Goal: Task Accomplishment & Management: Use online tool/utility

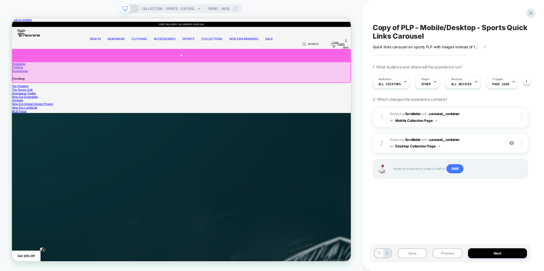
click at [236, 70] on div at bounding box center [238, 67] width 452 height 17
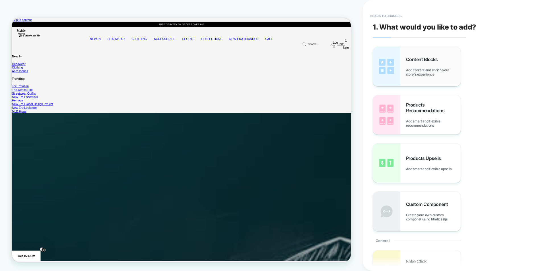
click at [418, 69] on span "Add content and enrich your store's experience" at bounding box center [433, 72] width 55 height 9
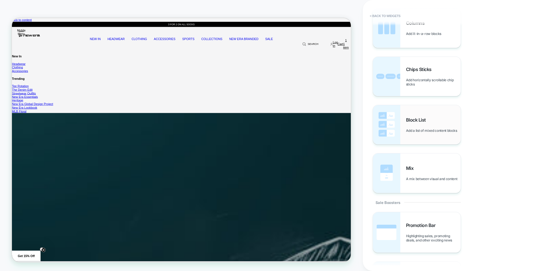
scroll to position [341, 0]
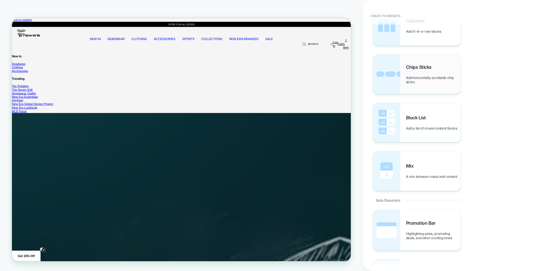
click at [419, 70] on span "Chips Sticks" at bounding box center [420, 67] width 28 height 6
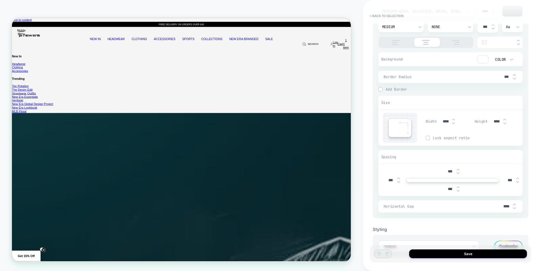
scroll to position [284, 0]
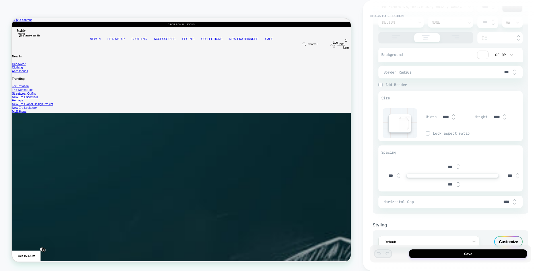
click at [481, 56] on div at bounding box center [482, 55] width 11 height 8
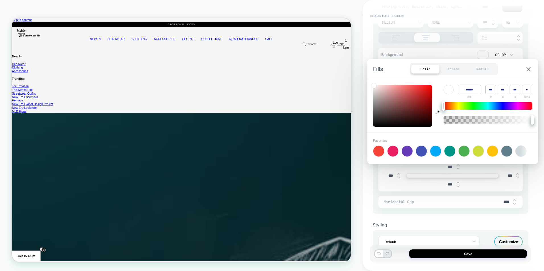
click at [481, 56] on div at bounding box center [482, 55] width 11 height 8
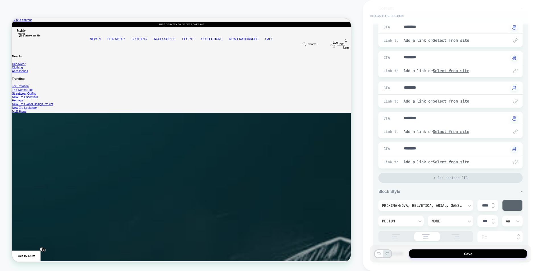
scroll to position [0, 0]
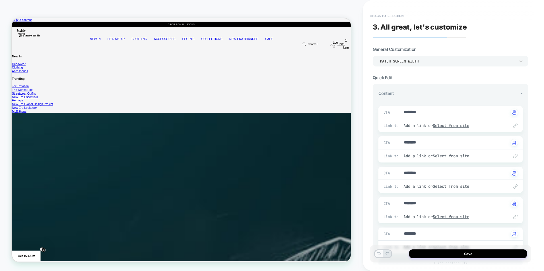
click at [376, 253] on button at bounding box center [379, 254] width 8 height 7
type textarea "*"
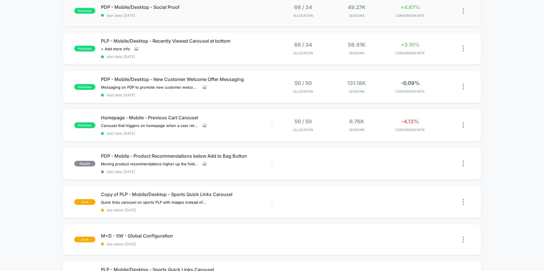
scroll to position [199, 0]
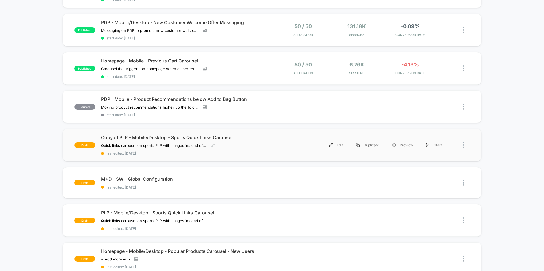
click at [176, 140] on div "Copy of PLP - Mobile/Desktop - Sports Quick Links Carousel Quick links carousel…" at bounding box center [186, 145] width 171 height 21
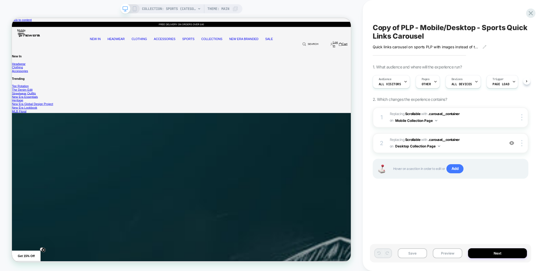
scroll to position [0, 0]
click at [135, 11] on rect at bounding box center [134, 9] width 3 height 5
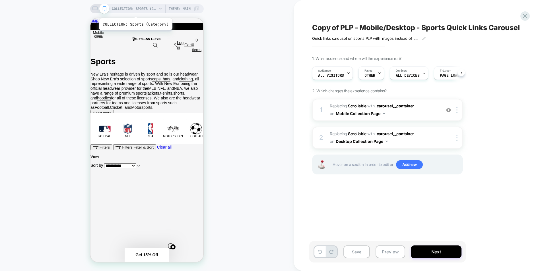
scroll to position [0, 0]
click at [94, 10] on rect at bounding box center [94, 8] width 5 height 3
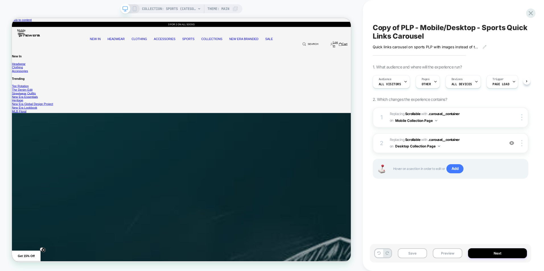
scroll to position [0, 0]
click at [166, 12] on span "COLLECTION: Sports (Category)" at bounding box center [169, 8] width 54 height 9
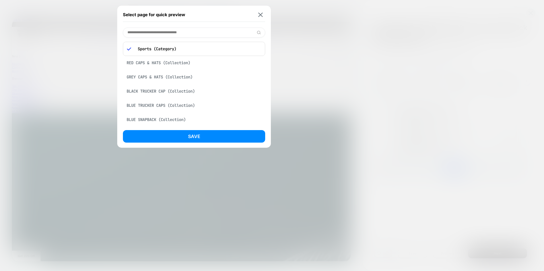
click at [321, 27] on div at bounding box center [272, 135] width 544 height 271
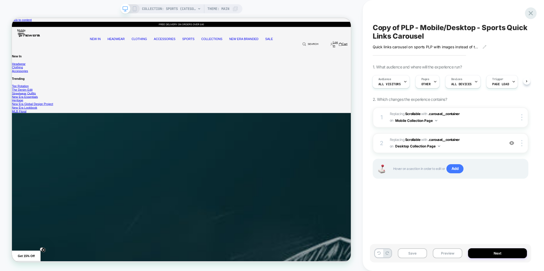
click at [530, 16] on icon at bounding box center [531, 13] width 8 height 8
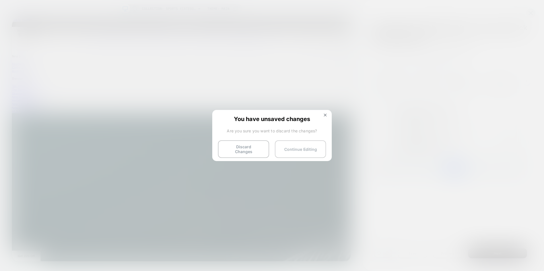
click at [310, 143] on button "Continue Editing" at bounding box center [300, 149] width 51 height 18
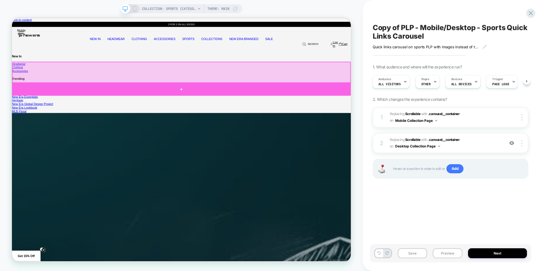
click at [249, 109] on div at bounding box center [238, 113] width 452 height 17
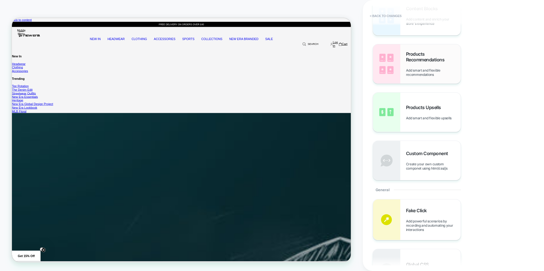
scroll to position [57, 0]
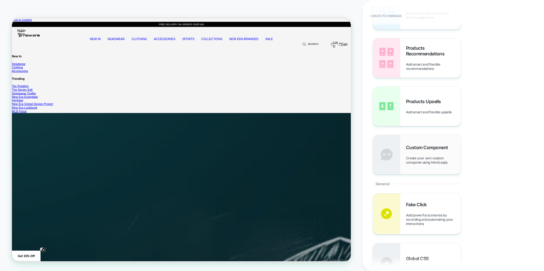
click at [425, 144] on div "Custom Component Create your own custom componet using html/css/js" at bounding box center [417, 154] width 88 height 39
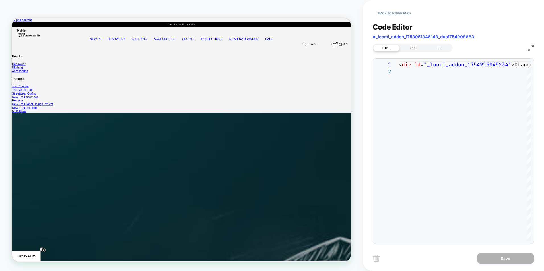
click at [413, 46] on div "CSS" at bounding box center [412, 48] width 26 height 7
click at [395, 48] on div "HTML" at bounding box center [386, 48] width 26 height 7
click at [380, 14] on button "< Back to experience" at bounding box center [393, 13] width 42 height 9
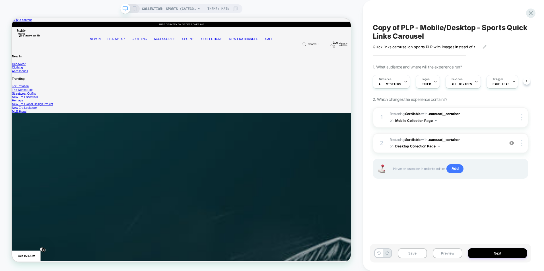
scroll to position [0, 0]
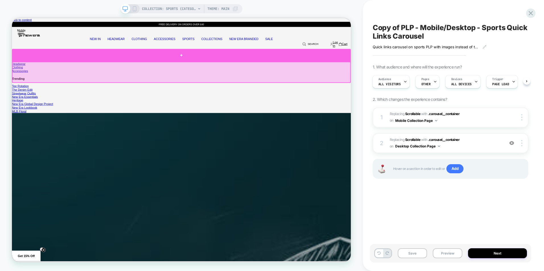
click at [237, 65] on div at bounding box center [238, 67] width 452 height 17
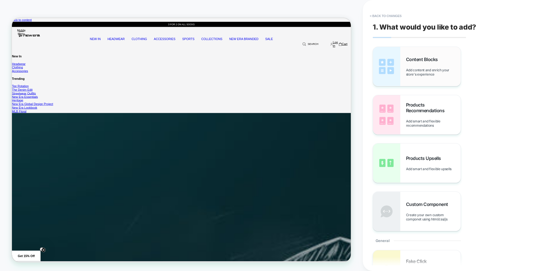
click at [425, 67] on div "Content Blocks Add content and enrich your store's experience" at bounding box center [433, 67] width 55 height 20
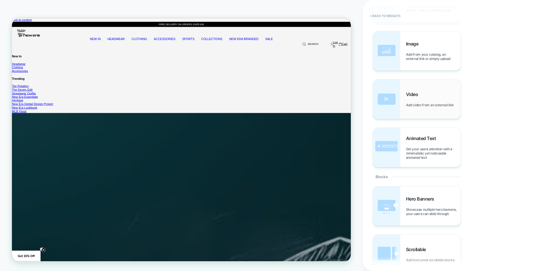
scroll to position [0, 0]
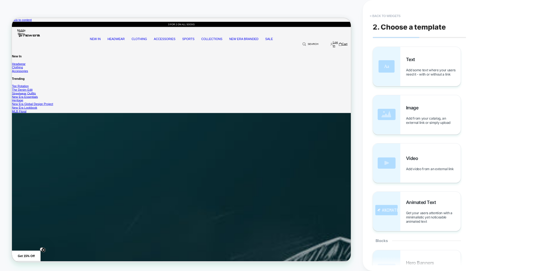
click at [389, 15] on button "< Back to widgets" at bounding box center [385, 15] width 36 height 9
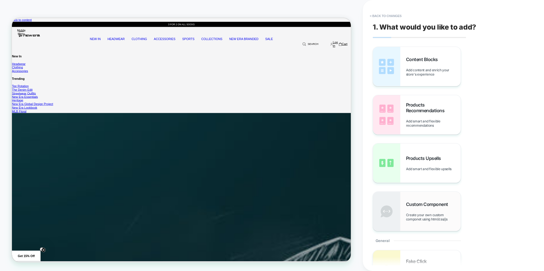
click at [393, 211] on img at bounding box center [386, 211] width 27 height 39
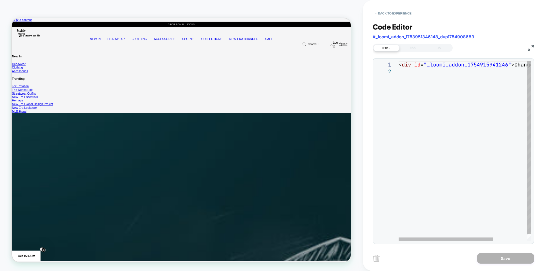
click at [428, 64] on div "< div id = "_loomi_addon_1754915941246" > Change Me! </ div >" at bounding box center [487, 154] width 179 height 187
click at [402, 72] on div "< div id = "_loomi_addon_1754915941246" > Change Me! </ div >" at bounding box center [487, 154] width 179 height 187
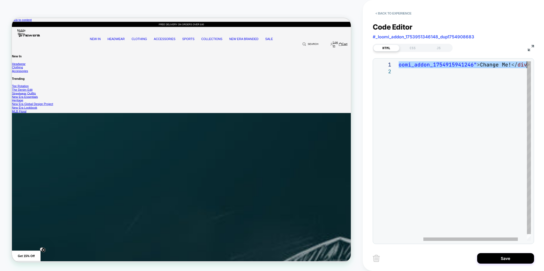
drag, startPoint x: 399, startPoint y: 64, endPoint x: 539, endPoint y: 67, distance: 139.6
click at [539, 67] on div "< div id = "_loomi_addon_1754915941246" > Change Me! </ div >" at bounding box center [453, 154] width 179 height 187
click at [508, 64] on div "< div id = "_loomi_addon_1754915941246" > Change Me! </ div >" at bounding box center [453, 154] width 179 height 187
drag, startPoint x: 508, startPoint y: 65, endPoint x: 478, endPoint y: 65, distance: 29.9
click at [478, 65] on div "< div id = "_loomi_addon_1754915941246" > Change Me! </ div >" at bounding box center [453, 154] width 179 height 187
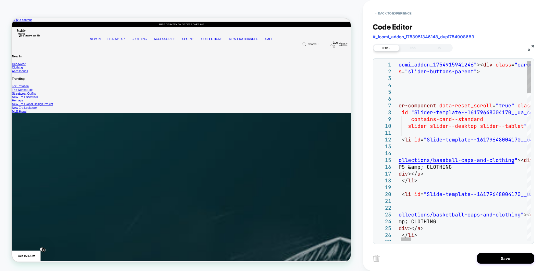
type textarea "**********"
click at [421, 50] on div "CSS" at bounding box center [412, 48] width 26 height 7
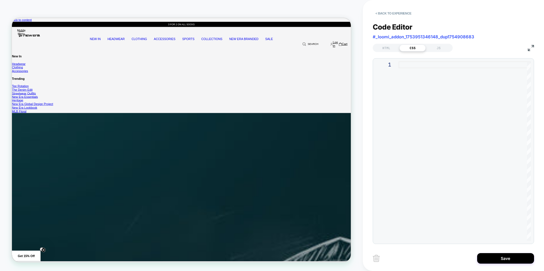
click at [415, 62] on div at bounding box center [464, 151] width 132 height 180
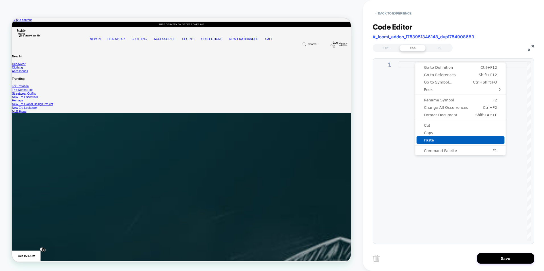
click at [427, 139] on span "Paste" at bounding box center [460, 140] width 88 height 4
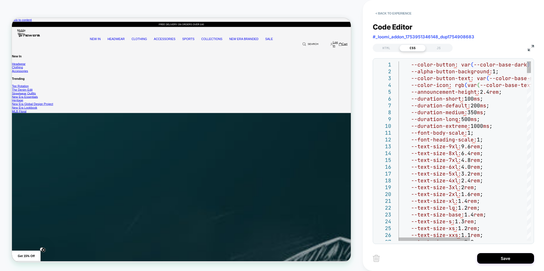
type textarea "**********"
click at [375, 259] on img at bounding box center [375, 258] width 7 height 7
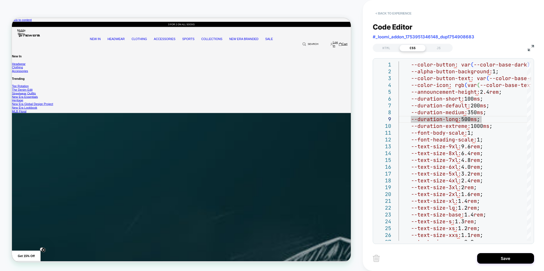
click at [375, 14] on button "< Back to experience" at bounding box center [393, 13] width 42 height 9
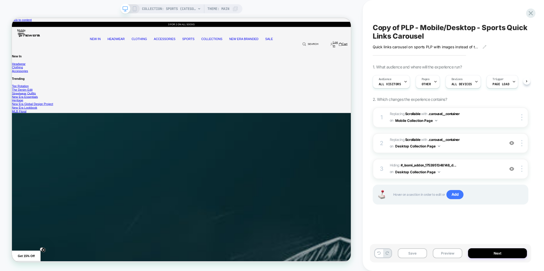
scroll to position [0, 0]
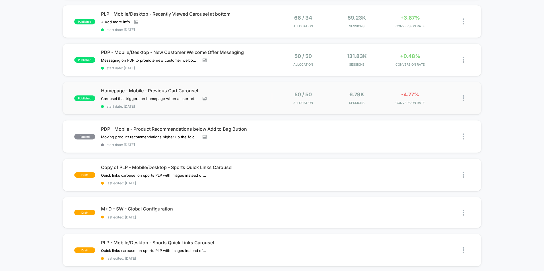
scroll to position [199, 0]
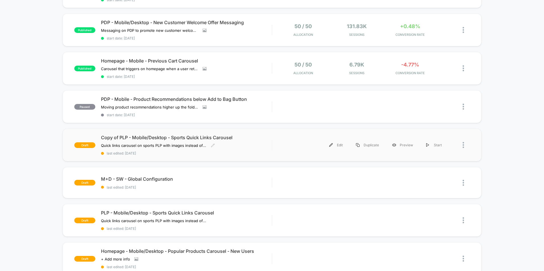
click at [211, 137] on span "Copy of PLP - Mobile/Desktop - Sports Quick Links Carousel" at bounding box center [186, 138] width 171 height 6
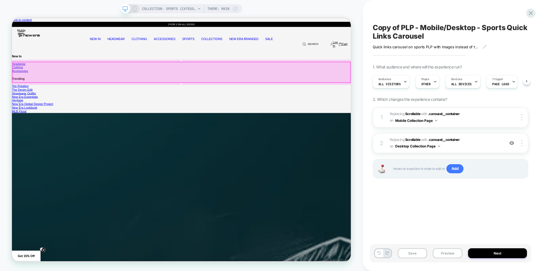
click at [344, 89] on div at bounding box center [238, 90] width 450 height 27
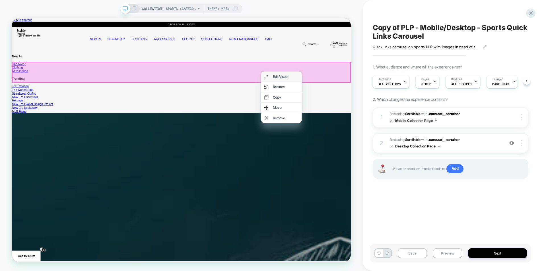
click at [365, 91] on div "Edit Visual" at bounding box center [371, 96] width 54 height 13
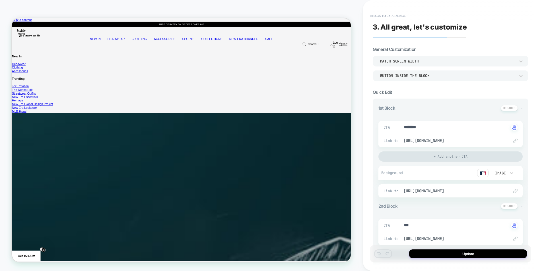
click at [457, 61] on div "Match Screen Width" at bounding box center [447, 61] width 135 height 5
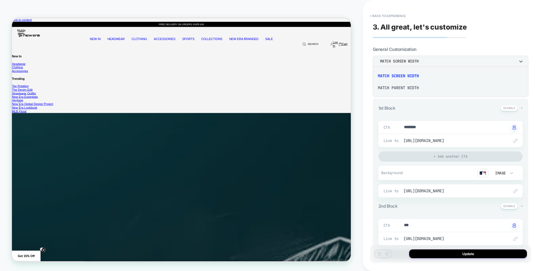
click at [457, 61] on div at bounding box center [272, 135] width 544 height 271
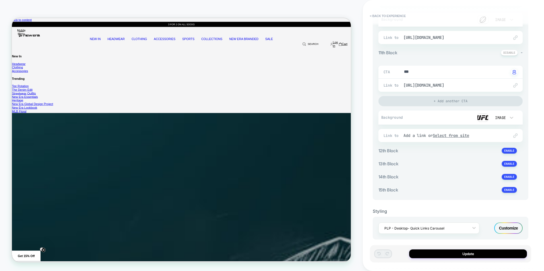
scroll to position [1042, 0]
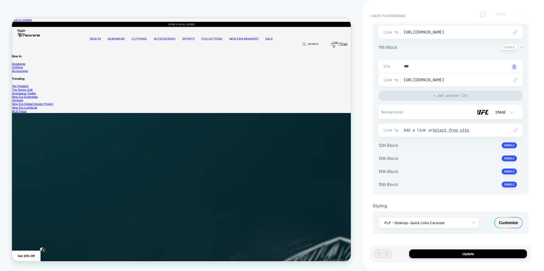
click at [501, 221] on div "Customize" at bounding box center [508, 222] width 28 height 11
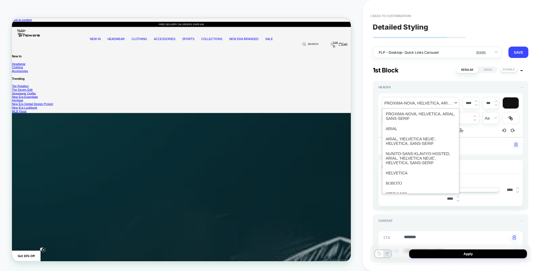
click at [454, 102] on span "font" at bounding box center [420, 103] width 77 height 12
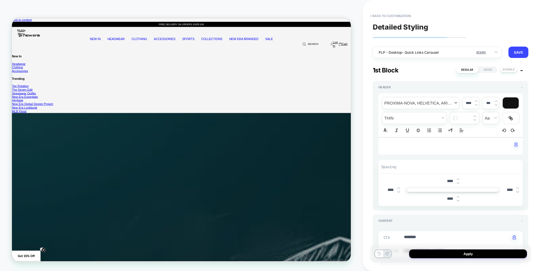
click at [454, 102] on span "font" at bounding box center [420, 103] width 77 height 12
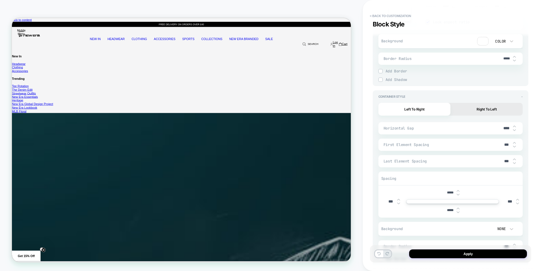
scroll to position [3895, 0]
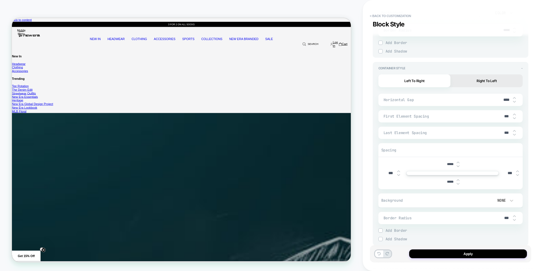
click at [514, 135] on img at bounding box center [514, 135] width 3 height 2
type textarea "*"
type input "***"
click at [512, 129] on div "***" at bounding box center [508, 133] width 17 height 12
click at [514, 131] on img at bounding box center [514, 131] width 3 height 2
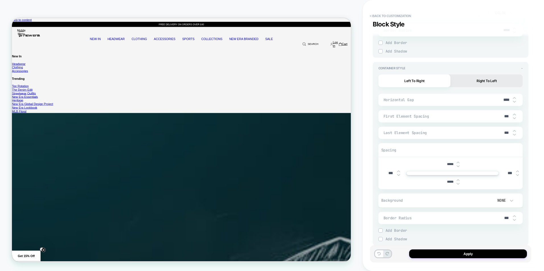
type textarea "*"
type input "***"
click at [514, 131] on img at bounding box center [514, 131] width 3 height 2
type textarea "*"
type input "***"
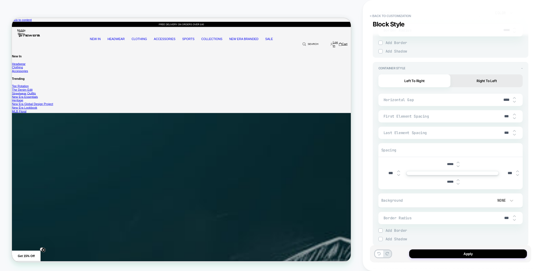
click at [514, 131] on img at bounding box center [514, 131] width 3 height 2
type textarea "*"
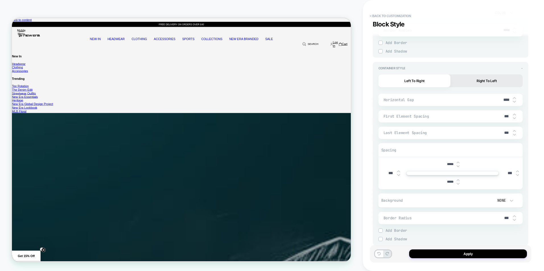
type input "****"
click at [514, 131] on img at bounding box center [514, 131] width 3 height 2
type textarea "*"
type input "****"
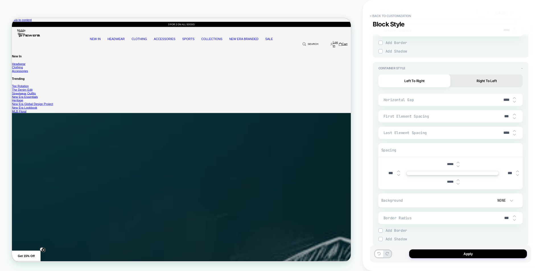
click at [514, 131] on img at bounding box center [514, 131] width 3 height 2
type textarea "*"
type input "****"
click at [513, 114] on img at bounding box center [514, 114] width 3 height 2
type textarea "*"
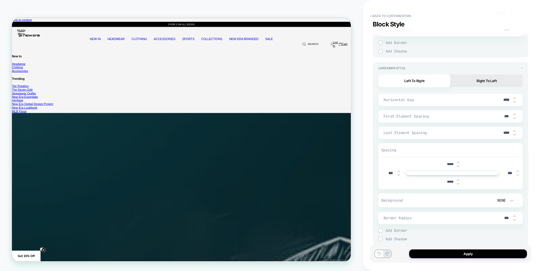
type input "***"
click at [513, 114] on img at bounding box center [514, 114] width 3 height 2
type textarea "*"
type input "****"
click at [513, 114] on img at bounding box center [514, 114] width 3 height 2
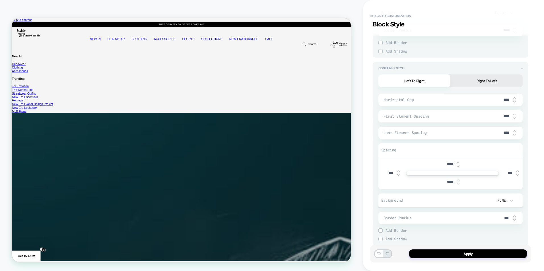
type textarea "*"
type input "****"
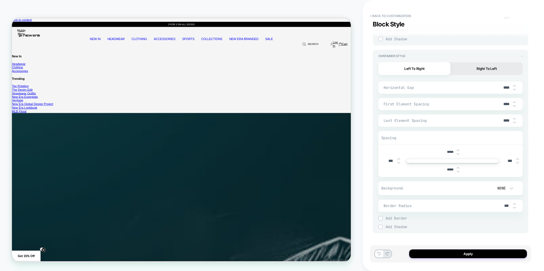
scroll to position [3913, 0]
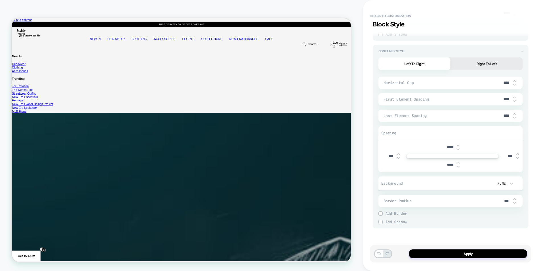
click at [514, 85] on img at bounding box center [514, 85] width 3 height 2
type textarea "*"
type input "****"
click at [513, 79] on div "****" at bounding box center [508, 83] width 17 height 12
click at [513, 81] on img at bounding box center [514, 81] width 3 height 2
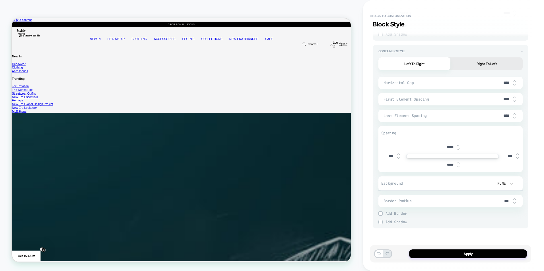
type textarea "*"
type input "****"
click at [513, 81] on img at bounding box center [514, 81] width 3 height 2
type textarea "*"
type input "****"
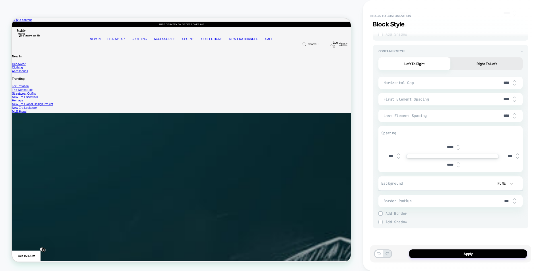
click at [514, 85] on img at bounding box center [514, 85] width 3 height 2
type textarea "*"
type input "****"
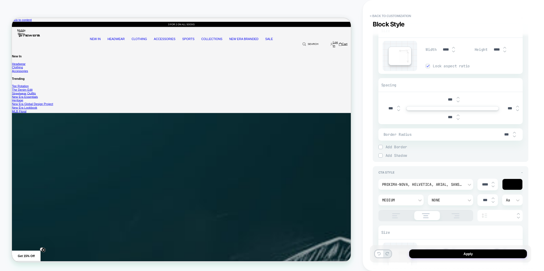
scroll to position [3372, 0]
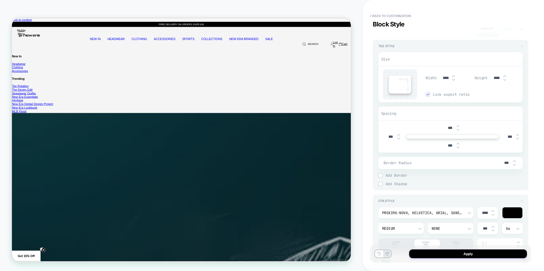
click at [428, 94] on img at bounding box center [427, 94] width 3 height 3
click at [504, 81] on div "****" at bounding box center [499, 78] width 18 height 12
click at [504, 78] on div at bounding box center [504, 78] width 3 height 6
click at [504, 81] on img at bounding box center [504, 80] width 3 height 2
type textarea "*"
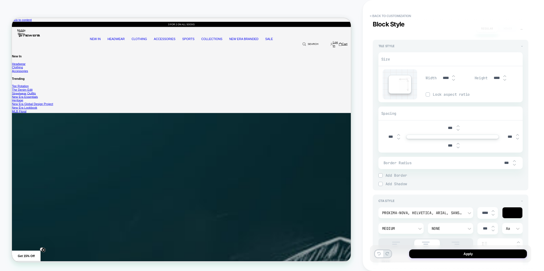
type input "****"
click at [504, 81] on img at bounding box center [504, 80] width 3 height 2
type textarea "*"
type input "****"
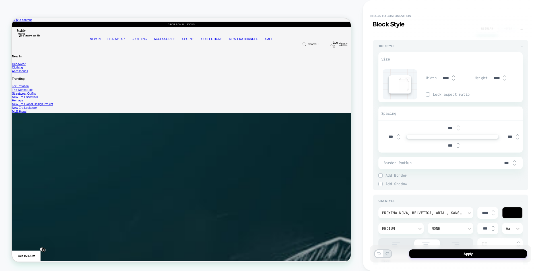
click at [504, 81] on img at bounding box center [504, 80] width 3 height 2
type textarea "*"
type input "****"
click at [503, 75] on div "****" at bounding box center [499, 78] width 18 height 12
click at [503, 75] on img at bounding box center [504, 76] width 3 height 2
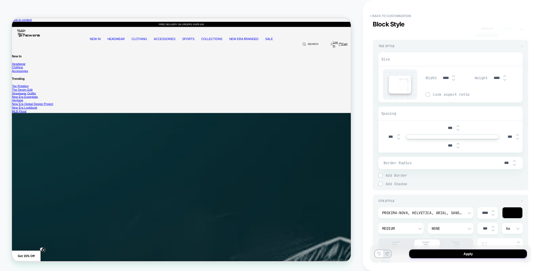
type textarea "*"
type input "****"
click at [503, 75] on img at bounding box center [504, 76] width 3 height 2
type textarea "*"
type input "****"
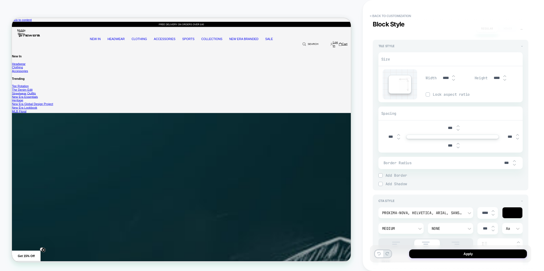
click at [503, 75] on img at bounding box center [504, 76] width 3 height 2
type textarea "*"
type input "****"
click at [503, 75] on img at bounding box center [504, 76] width 3 height 2
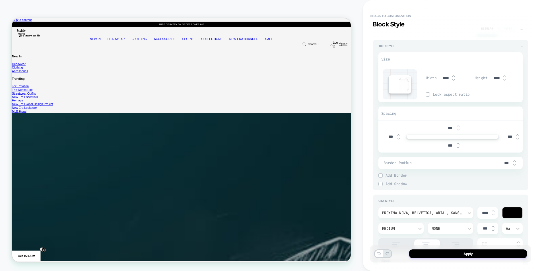
click at [503, 75] on img at bounding box center [504, 76] width 3 height 2
type textarea "*"
type input "****"
click at [503, 75] on img at bounding box center [504, 76] width 3 height 2
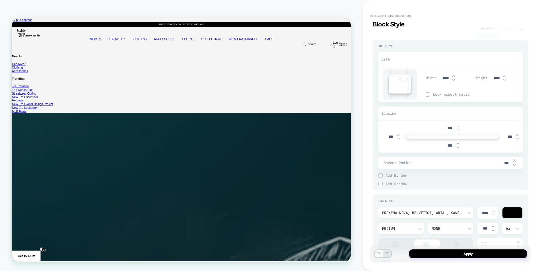
type textarea "*"
type input "****"
click at [503, 75] on img at bounding box center [504, 76] width 3 height 2
type textarea "*"
type input "****"
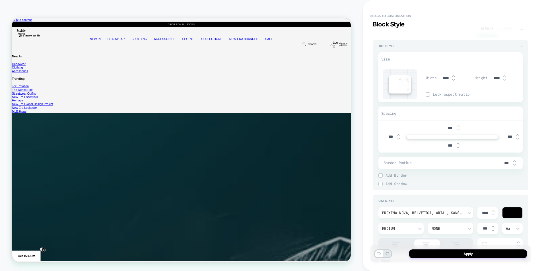
click at [503, 75] on img at bounding box center [504, 76] width 3 height 2
type textarea "*"
type input "****"
click at [429, 96] on img at bounding box center [427, 94] width 3 height 3
type textarea "*"
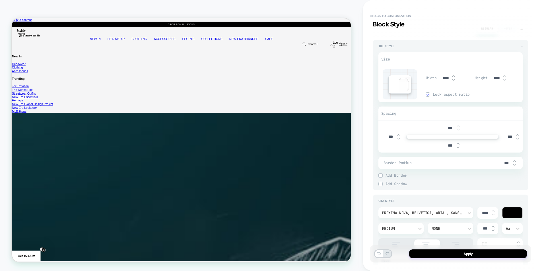
drag, startPoint x: 497, startPoint y: 77, endPoint x: 488, endPoint y: 78, distance: 9.2
click at [488, 78] on div "Height ****" at bounding box center [498, 78] width 48 height 12
type textarea "*"
type input "***"
type textarea "*"
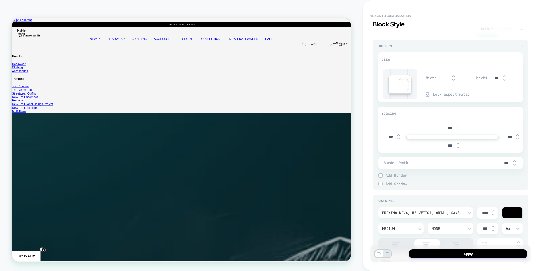
type input "****"
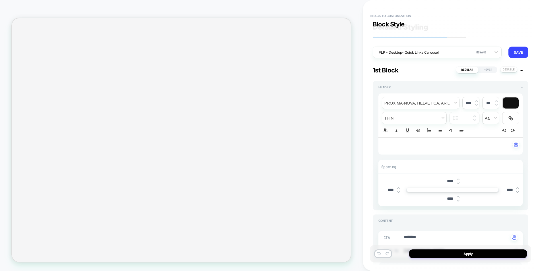
click at [379, 254] on icon at bounding box center [378, 253] width 3 height 3
type input "***"
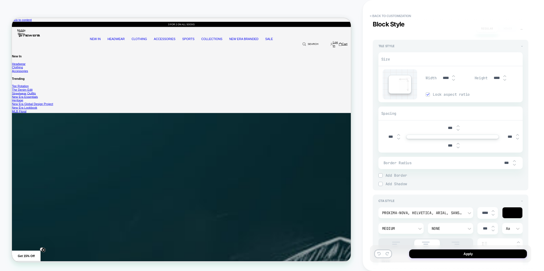
type textarea "*"
click at [379, 254] on icon at bounding box center [378, 253] width 3 height 3
type input "****"
type textarea "*"
click at [379, 254] on icon at bounding box center [378, 253] width 3 height 3
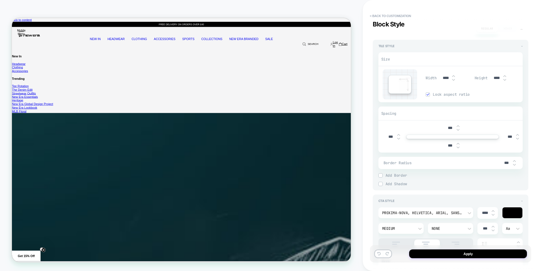
type input "***"
type textarea "*"
click at [444, 76] on input "****" at bounding box center [445, 78] width 13 height 5
click at [446, 78] on input "****" at bounding box center [445, 78] width 13 height 5
type input "***"
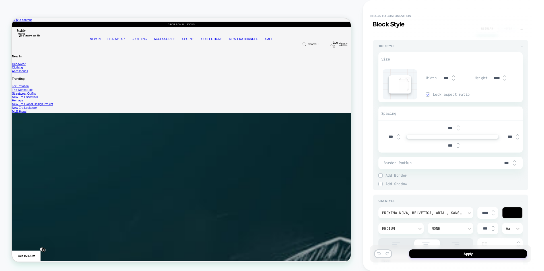
type textarea "*"
type input "****"
type input "***"
type textarea "*"
type input "****"
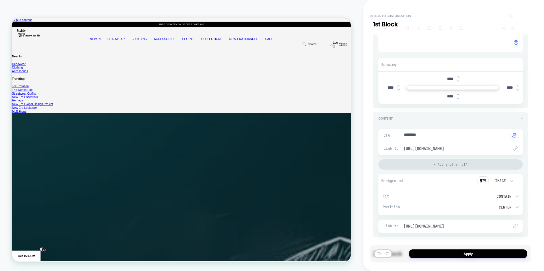
scroll to position [26, 0]
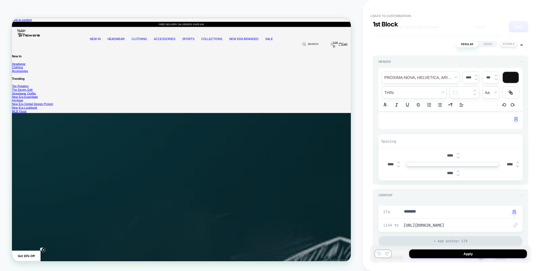
type textarea "*"
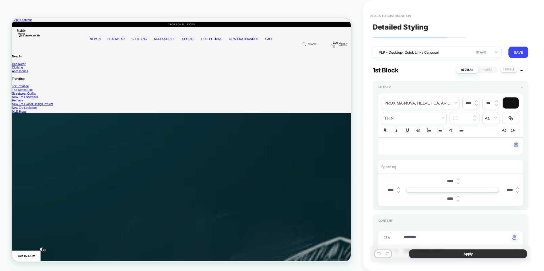
type input "****"
click at [467, 252] on button "Apply" at bounding box center [468, 254] width 118 height 9
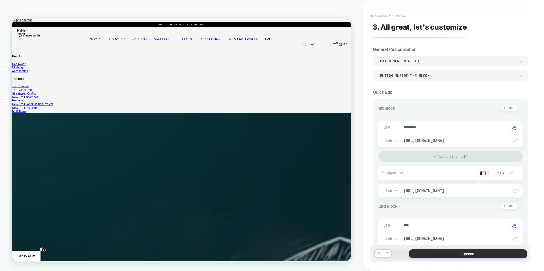
click at [432, 255] on button "Update" at bounding box center [468, 254] width 118 height 9
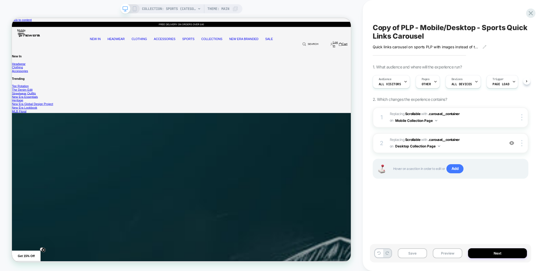
scroll to position [0, 0]
click at [443, 252] on button "Preview" at bounding box center [447, 254] width 30 height 10
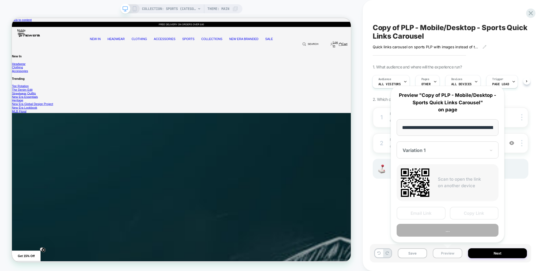
scroll to position [0, 63]
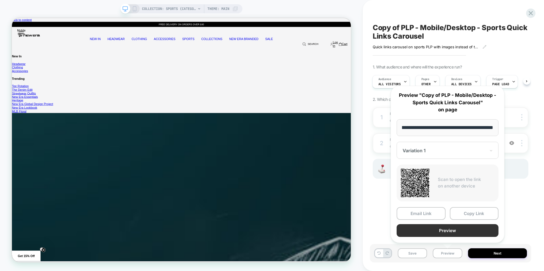
click at [444, 234] on button "Preview" at bounding box center [447, 230] width 102 height 13
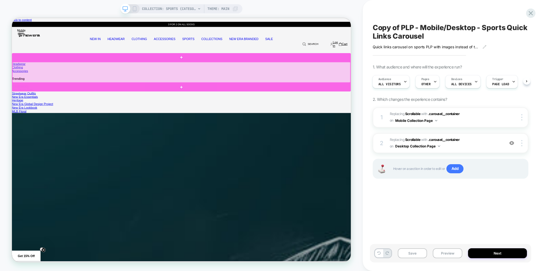
click at [242, 84] on div at bounding box center [238, 90] width 450 height 27
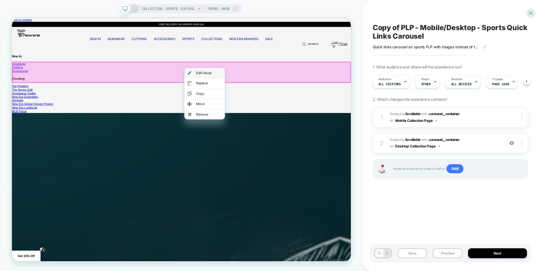
click at [271, 86] on div "Edit Visual" at bounding box center [269, 91] width 54 height 13
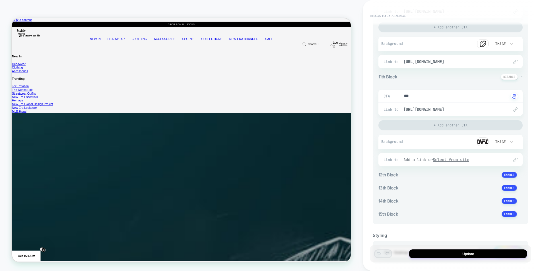
scroll to position [1042, 0]
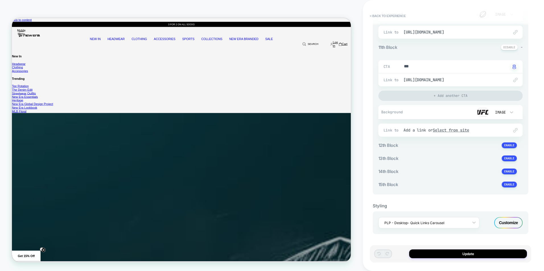
click at [503, 224] on div "Customize" at bounding box center [508, 222] width 28 height 11
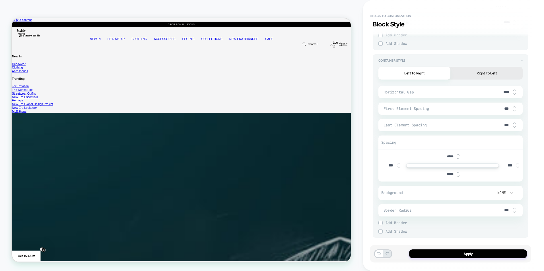
scroll to position [3913, 0]
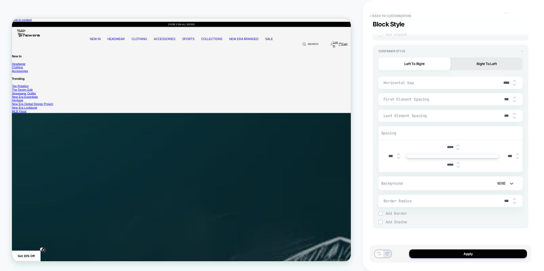
click at [498, 184] on div "None" at bounding box center [500, 183] width 12 height 5
click at [498, 224] on div "Image" at bounding box center [502, 222] width 24 height 12
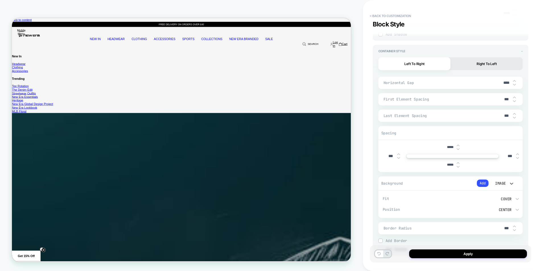
click at [496, 186] on div "Image" at bounding box center [500, 183] width 12 height 5
click at [496, 186] on div at bounding box center [272, 135] width 544 height 271
click at [501, 181] on div "Image" at bounding box center [500, 184] width 18 height 6
click at [500, 200] on div "None" at bounding box center [502, 198] width 24 height 12
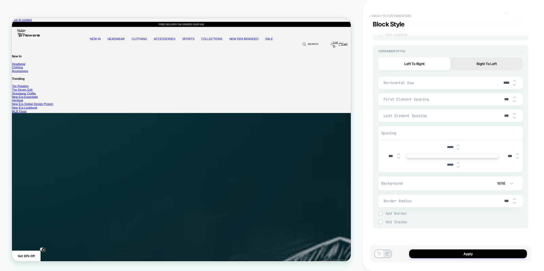
click at [396, 13] on button "< Back to customization" at bounding box center [390, 15] width 47 height 9
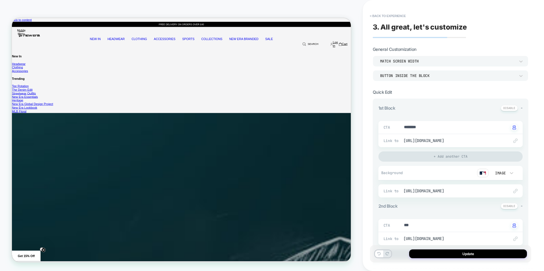
type textarea "*"
click at [372, 15] on button "< Back to experience" at bounding box center [388, 15] width 42 height 9
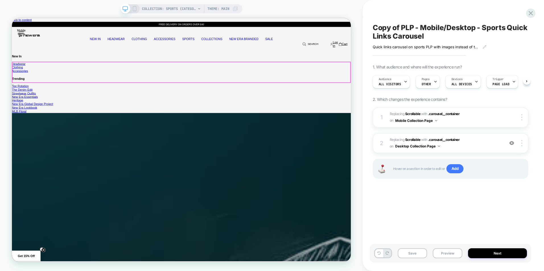
scroll to position [0, 0]
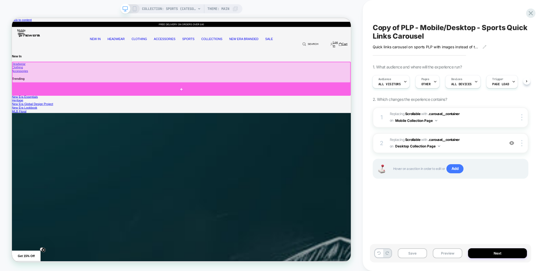
click at [225, 113] on div at bounding box center [238, 113] width 452 height 17
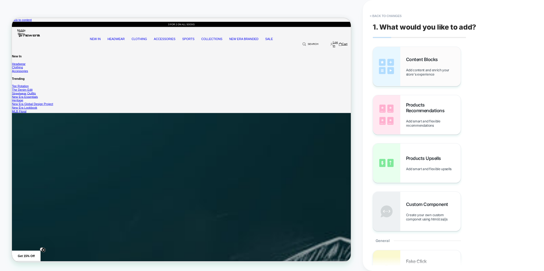
click at [432, 75] on span "Add content and enrich your store's experience" at bounding box center [433, 72] width 55 height 9
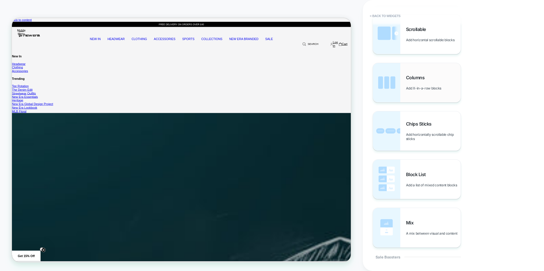
scroll to position [227, 0]
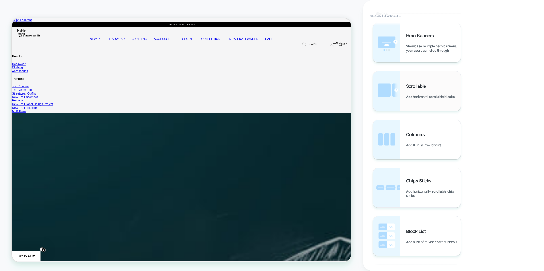
click at [432, 77] on div "Scrollable Add horizontal scrollable blocks" at bounding box center [417, 90] width 88 height 39
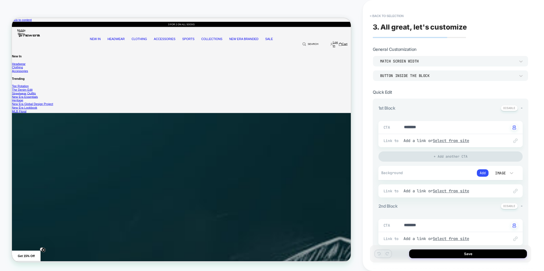
type textarea "*"
click at [385, 14] on button "< Back to selection" at bounding box center [387, 15] width 40 height 9
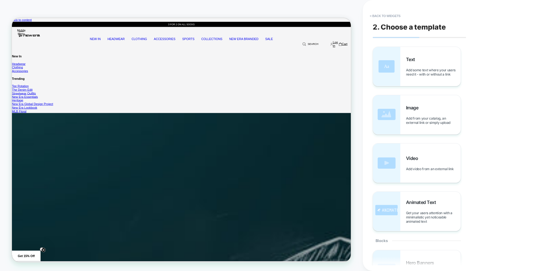
drag, startPoint x: 399, startPoint y: 125, endPoint x: 362, endPoint y: 131, distance: 36.8
click at [388, 15] on button "< Back to widgets" at bounding box center [385, 15] width 36 height 9
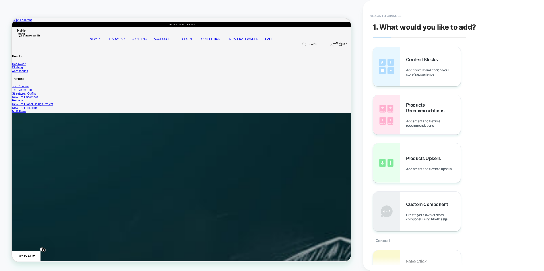
click at [381, 13] on button "< Back to changes" at bounding box center [386, 15] width 38 height 9
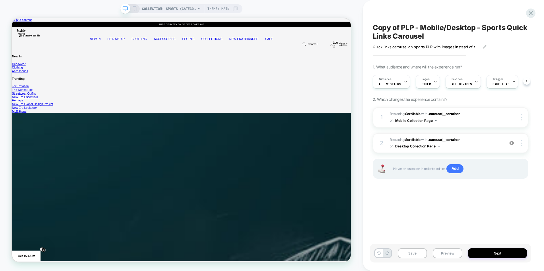
scroll to position [0, 0]
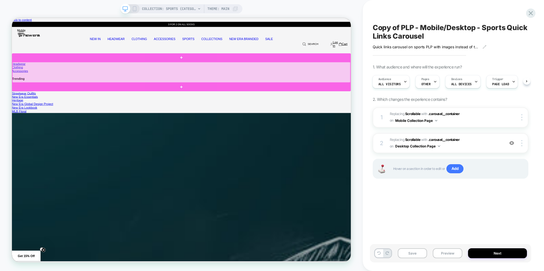
click at [329, 96] on div at bounding box center [238, 90] width 450 height 27
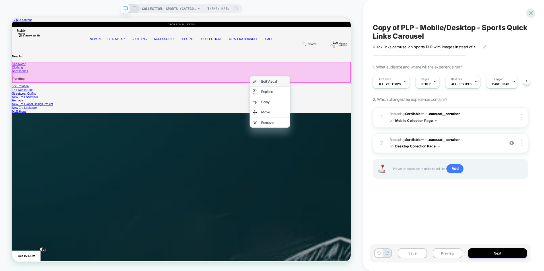
click at [347, 102] on div "Edit Visual" at bounding box center [361, 102] width 35 height 5
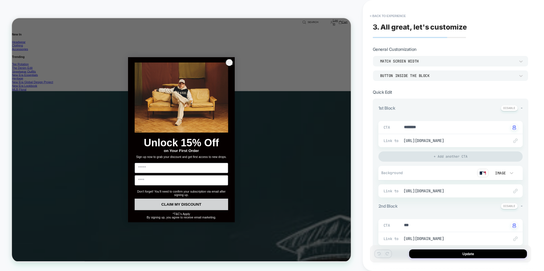
scroll to position [995, 0]
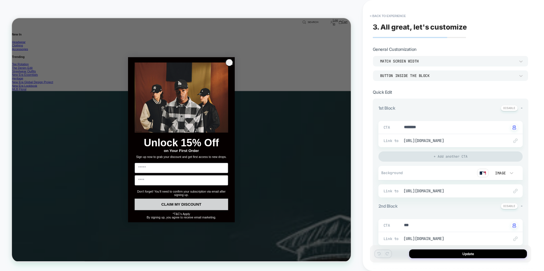
click at [299, 74] on circle "Close dialog" at bounding box center [303, 78] width 9 height 9
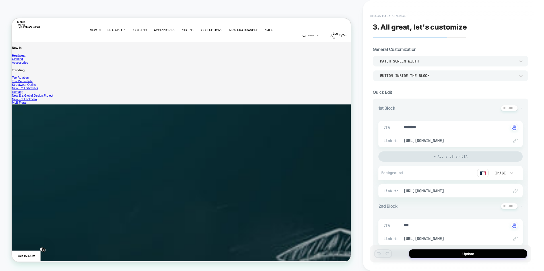
scroll to position [0, 0]
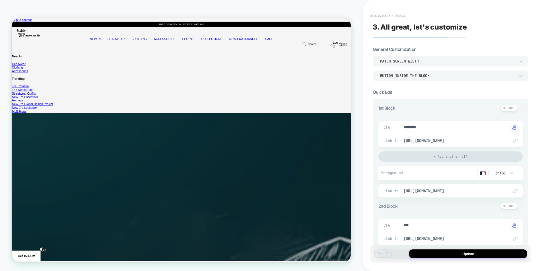
click at [484, 173] on img at bounding box center [482, 173] width 11 height 9
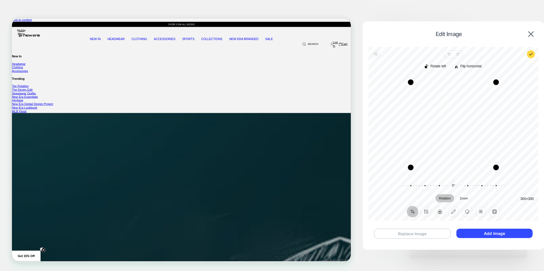
click at [430, 235] on button "Replace Image" at bounding box center [412, 234] width 76 height 10
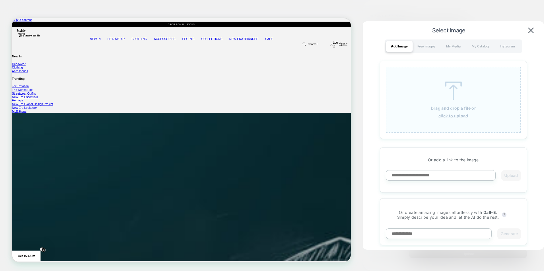
click at [459, 99] on img at bounding box center [453, 91] width 26 height 18
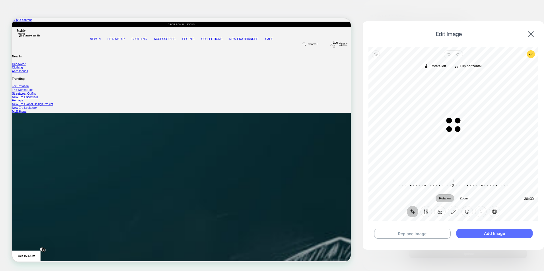
click at [495, 234] on button "Add Image" at bounding box center [494, 233] width 76 height 9
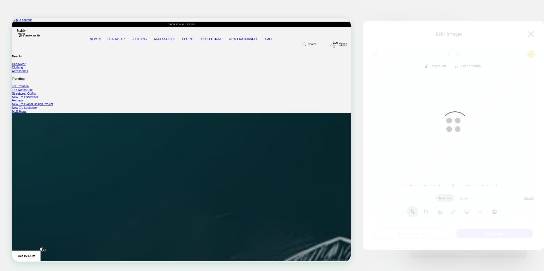
type textarea "*"
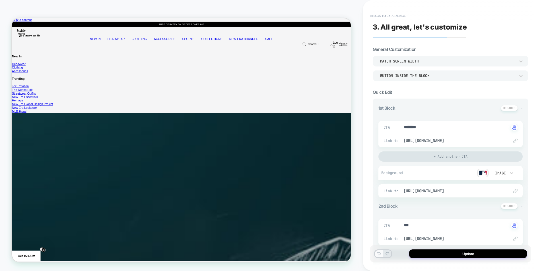
click at [379, 256] on button at bounding box center [379, 254] width 8 height 7
click at [483, 175] on img at bounding box center [482, 173] width 11 height 9
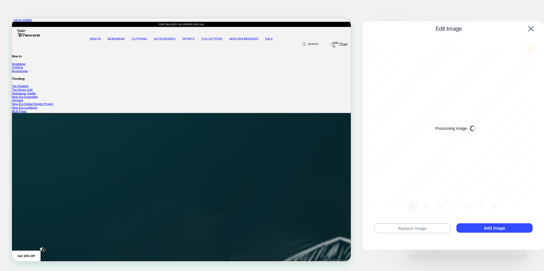
type textarea "*"
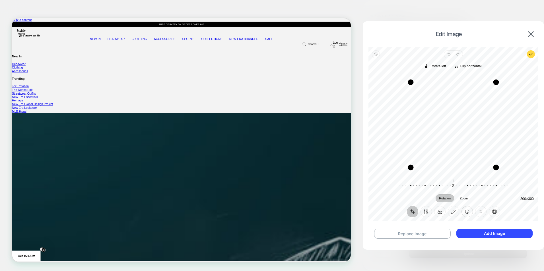
click at [465, 213] on button "Sticker" at bounding box center [466, 211] width 11 height 11
drag, startPoint x: 421, startPoint y: 105, endPoint x: 479, endPoint y: 148, distance: 71.5
click at [479, 148] on div at bounding box center [453, 126] width 161 height 126
drag, startPoint x: 483, startPoint y: 151, endPoint x: 430, endPoint y: 135, distance: 55.7
click at [430, 135] on div at bounding box center [453, 126] width 161 height 126
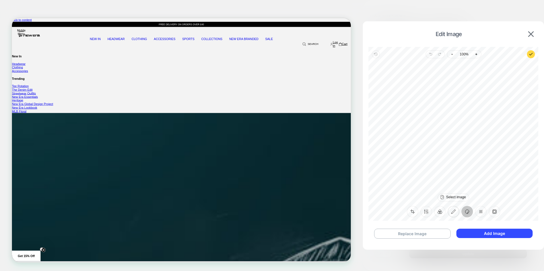
click at [455, 211] on button "Annotate" at bounding box center [452, 211] width 11 height 11
click at [505, 196] on label "Ellipse" at bounding box center [500, 198] width 20 height 8
drag, startPoint x: 424, startPoint y: 98, endPoint x: 482, endPoint y: 154, distance: 80.8
click at [482, 154] on div at bounding box center [453, 119] width 161 height 112
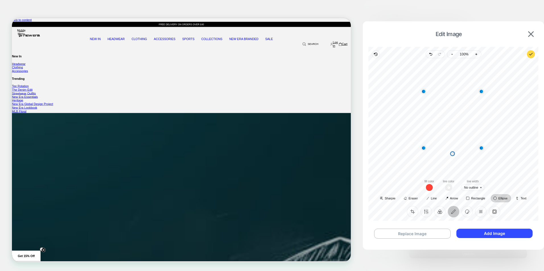
drag, startPoint x: 457, startPoint y: 141, endPoint x: 456, endPoint y: 134, distance: 6.3
click at [456, 134] on div "Ellipse" at bounding box center [453, 119] width 161 height 112
drag, startPoint x: 481, startPoint y: 148, endPoint x: 475, endPoint y: 147, distance: 6.3
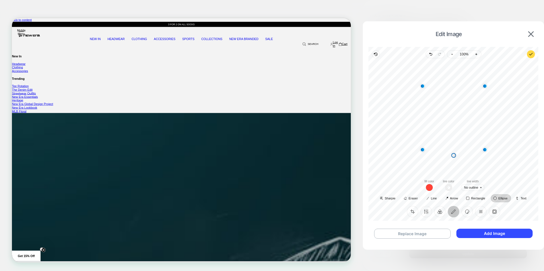
drag, startPoint x: 465, startPoint y: 145, endPoint x: 464, endPoint y: 139, distance: 5.5
click at [464, 139] on div "Ellipse" at bounding box center [453, 119] width 161 height 112
click at [446, 188] on span "button" at bounding box center [448, 187] width 7 height 7
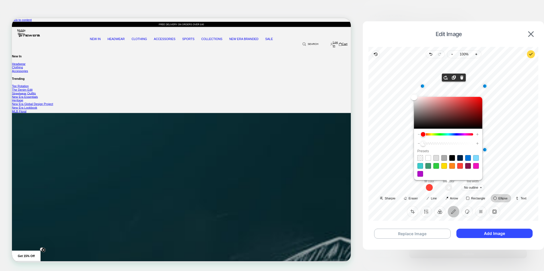
click at [444, 156] on span at bounding box center [444, 158] width 6 height 6
type input "*"
click at [432, 187] on span "button" at bounding box center [432, 187] width 7 height 7
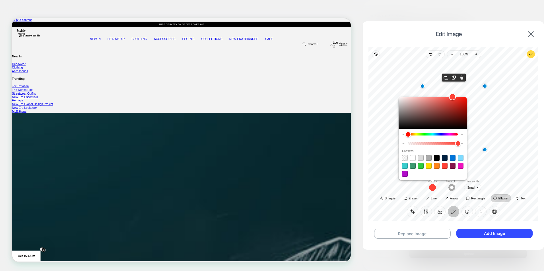
click at [404, 158] on span at bounding box center [405, 158] width 6 height 6
type input "*"
click at [500, 141] on div "Ellipse" at bounding box center [453, 119] width 161 height 112
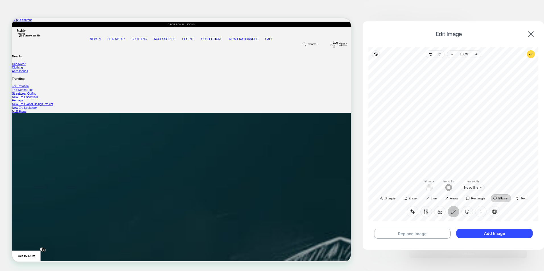
click at [470, 143] on div "Ellipse" at bounding box center [453, 119] width 161 height 112
drag, startPoint x: 485, startPoint y: 152, endPoint x: 488, endPoint y: 152, distance: 3.2
click at [488, 152] on div "Drag point point-2" at bounding box center [487, 150] width 3 height 3
drag, startPoint x: 475, startPoint y: 144, endPoint x: 466, endPoint y: 148, distance: 9.5
click at [466, 148] on div "Ellipse" at bounding box center [453, 119] width 161 height 112
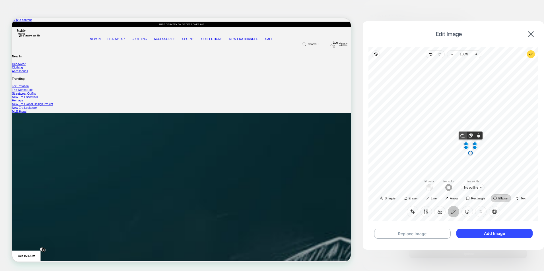
click at [462, 135] on span "Move to front" at bounding box center [462, 135] width 7 height 7
click at [478, 137] on span "Remove" at bounding box center [478, 135] width 7 height 7
click at [452, 154] on div "Drag rotator" at bounding box center [450, 155] width 3 height 3
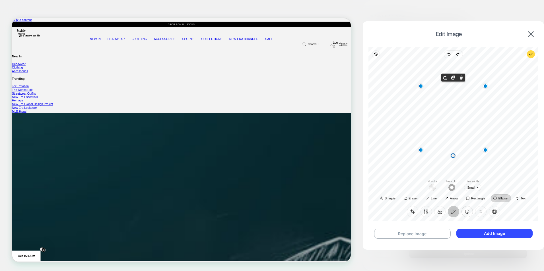
click at [467, 213] on button "Sticker" at bounding box center [466, 211] width 11 height 11
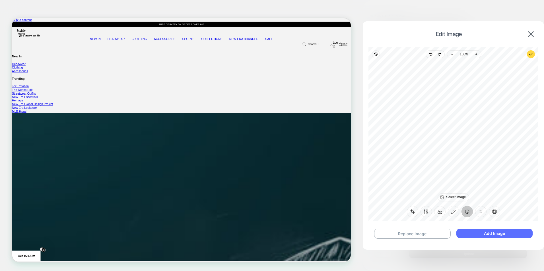
click at [475, 234] on button "Add Image" at bounding box center [494, 233] width 76 height 9
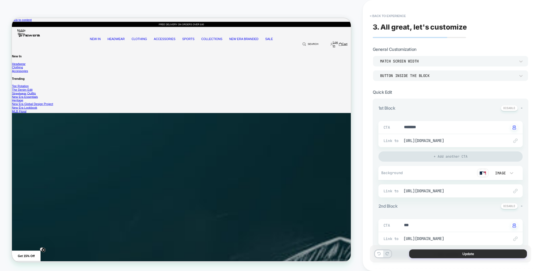
click at [470, 252] on button "Update" at bounding box center [468, 254] width 118 height 9
type textarea "*"
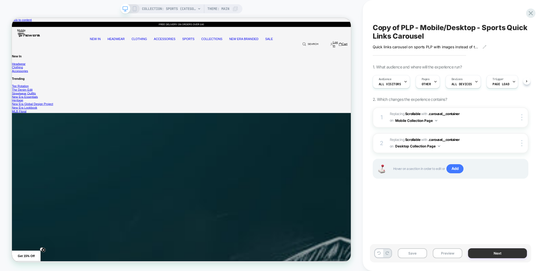
scroll to position [0, 0]
click at [447, 257] on button "Preview" at bounding box center [447, 254] width 30 height 10
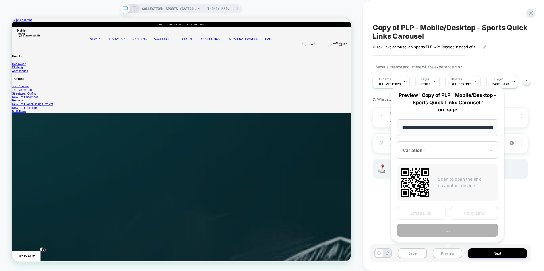
scroll to position [0, 63]
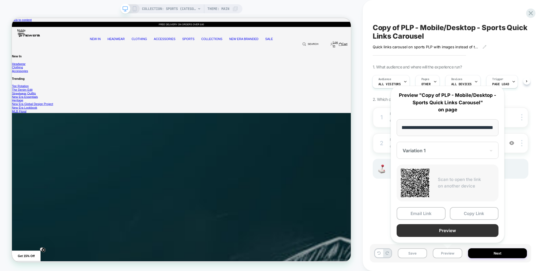
click at [442, 229] on button "Preview" at bounding box center [447, 230] width 102 height 13
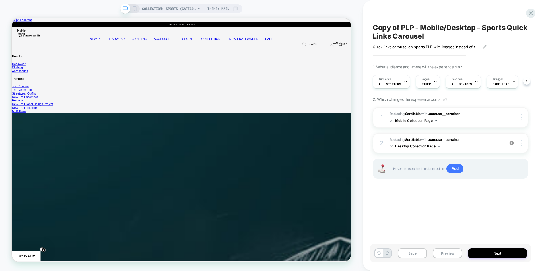
scroll to position [0, 0]
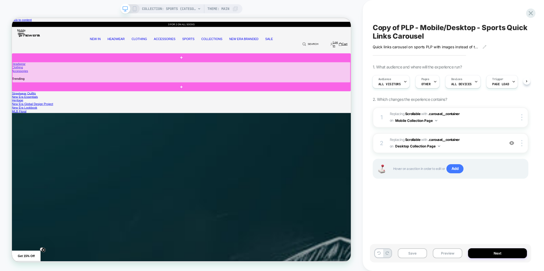
click at [249, 94] on div at bounding box center [238, 90] width 450 height 27
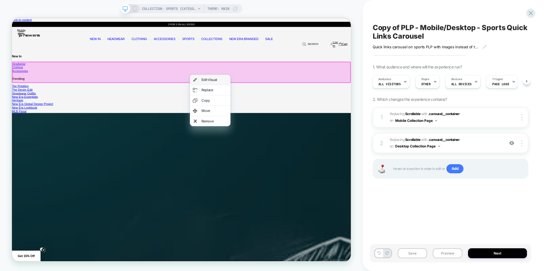
click at [275, 101] on div "Edit Visual" at bounding box center [281, 100] width 35 height 5
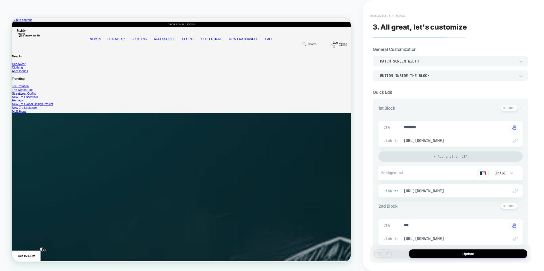
click at [442, 73] on div "Button inside the block" at bounding box center [447, 75] width 135 height 5
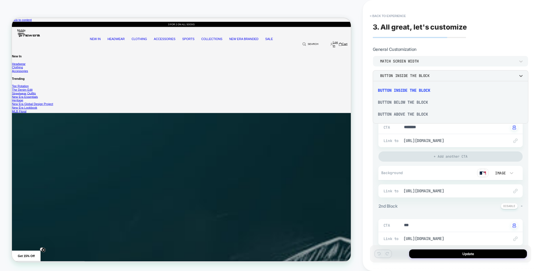
click at [436, 76] on div at bounding box center [272, 135] width 544 height 271
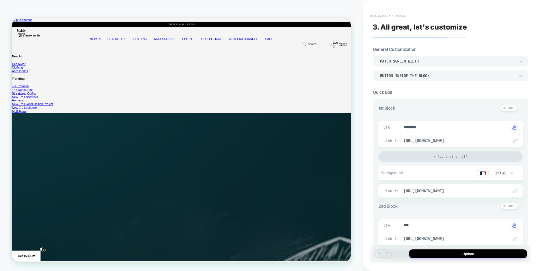
click at [442, 75] on div "Button inside the block" at bounding box center [447, 75] width 135 height 5
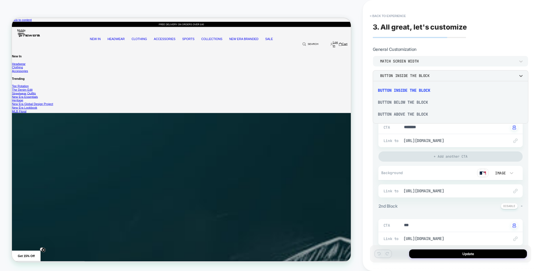
click at [421, 101] on div "Button below the block" at bounding box center [450, 102] width 151 height 12
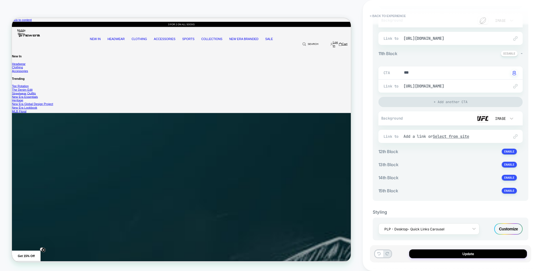
scroll to position [1042, 0]
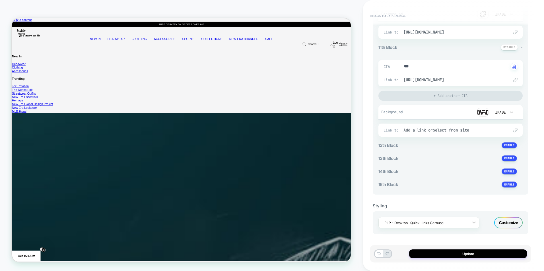
click at [507, 225] on div "Customize" at bounding box center [508, 222] width 28 height 11
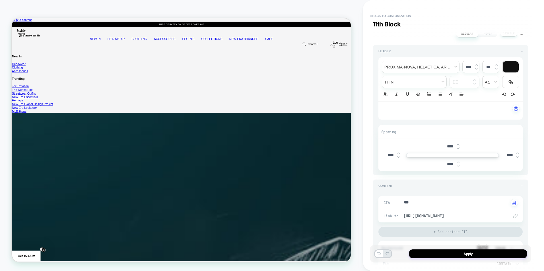
scroll to position [3042, 0]
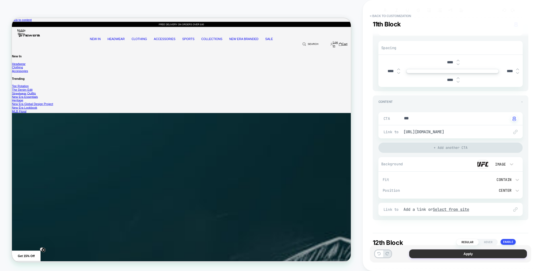
click at [481, 254] on button "Apply" at bounding box center [468, 254] width 118 height 9
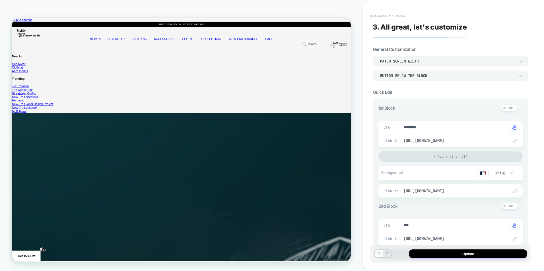
click at [481, 254] on button "Update" at bounding box center [468, 254] width 118 height 9
type textarea "*"
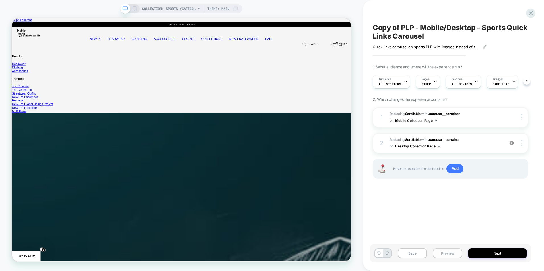
scroll to position [0, 0]
click at [443, 250] on button "Preview" at bounding box center [447, 254] width 30 height 10
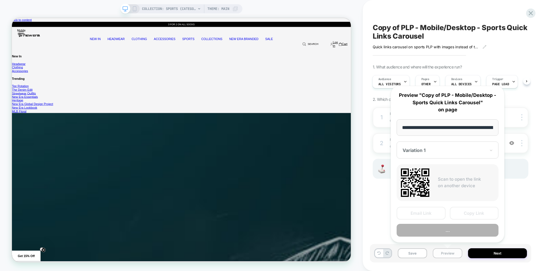
scroll to position [0, 63]
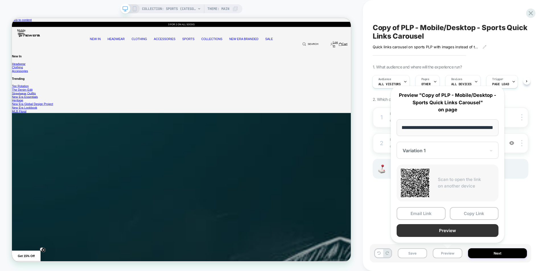
click at [433, 231] on button "Preview" at bounding box center [447, 230] width 102 height 13
